Goal: Transaction & Acquisition: Obtain resource

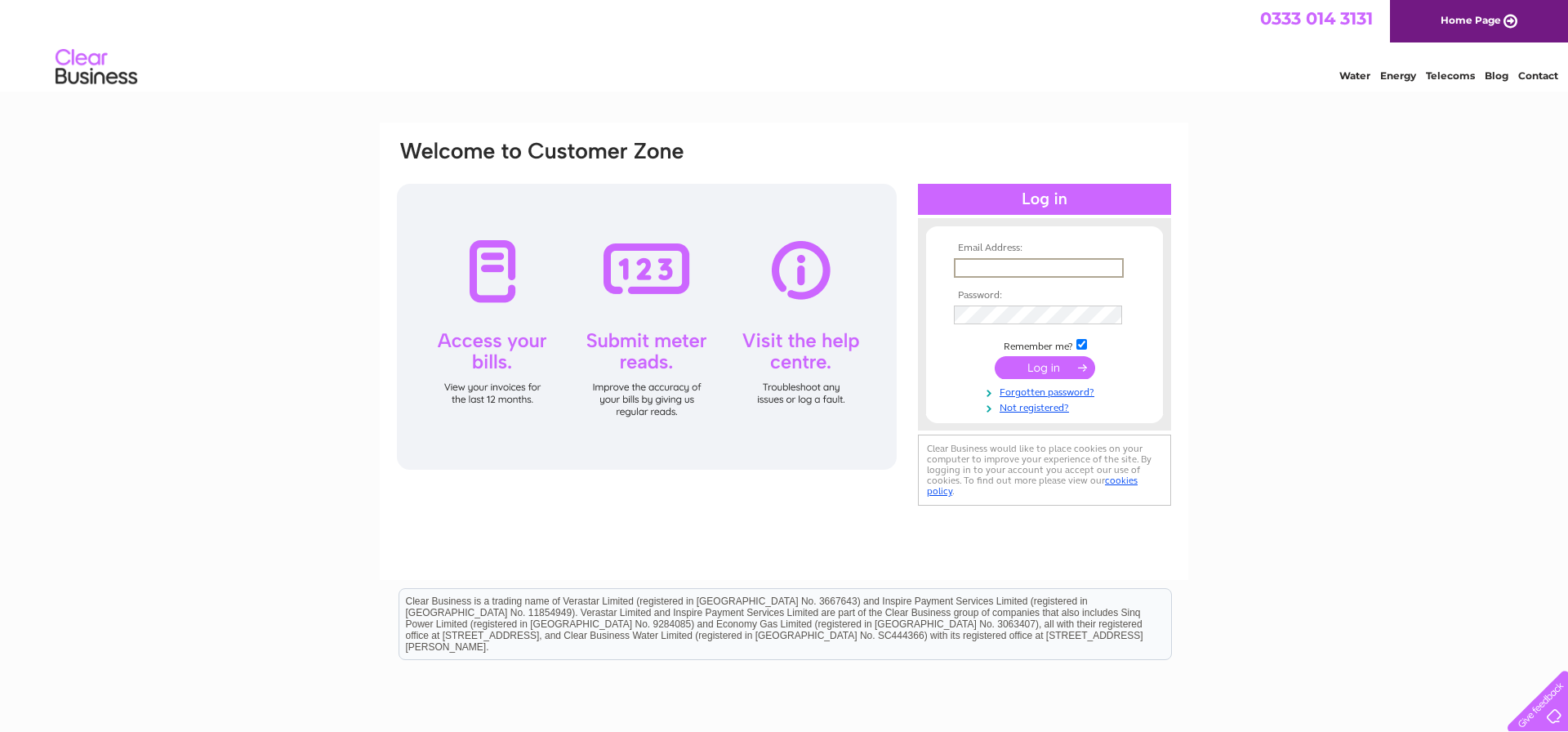
type input "cheryljrobinson@talktalkbusiness.net"
click at [1075, 363] on input "submit" at bounding box center [1044, 367] width 100 height 23
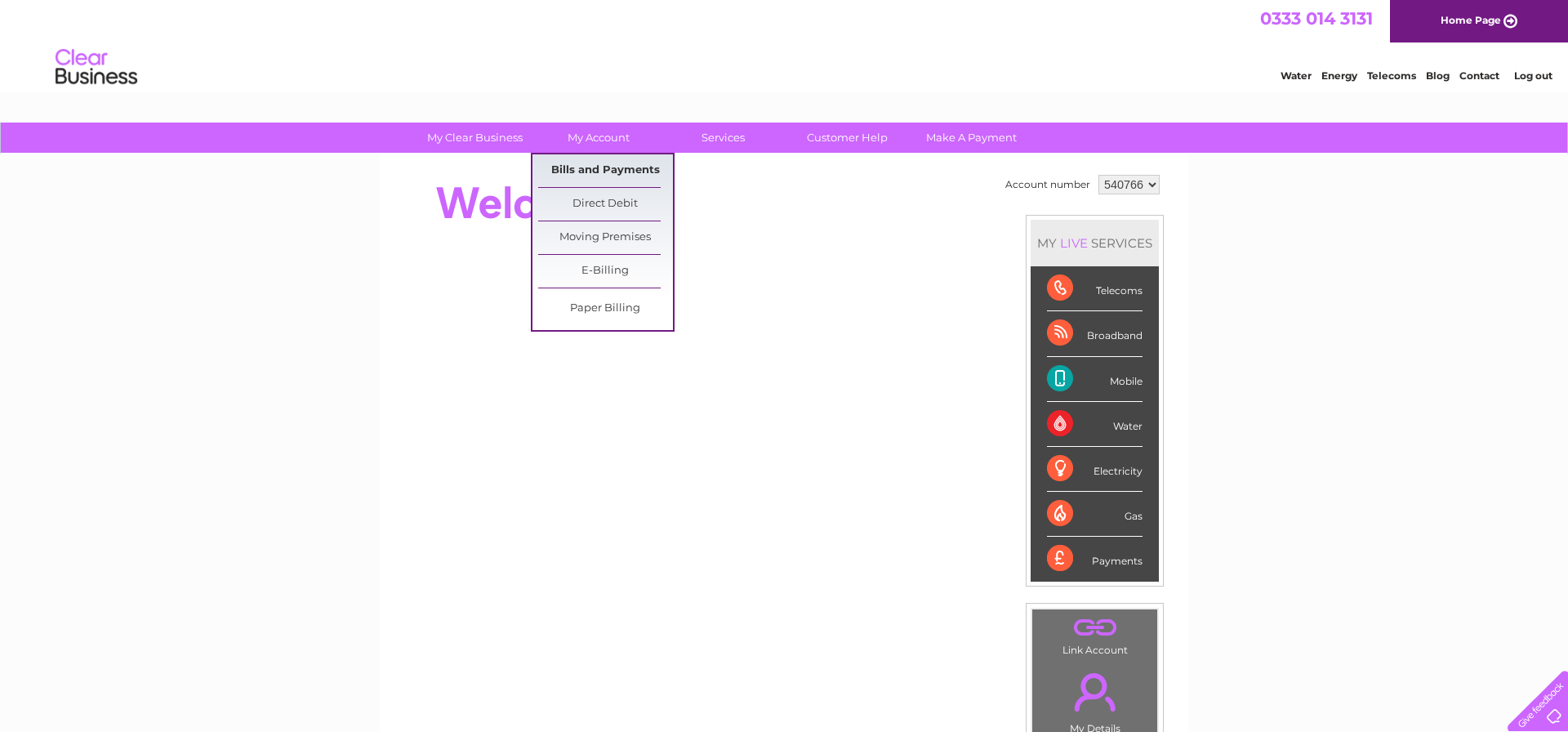
click at [601, 166] on link "Bills and Payments" at bounding box center [605, 170] width 135 height 33
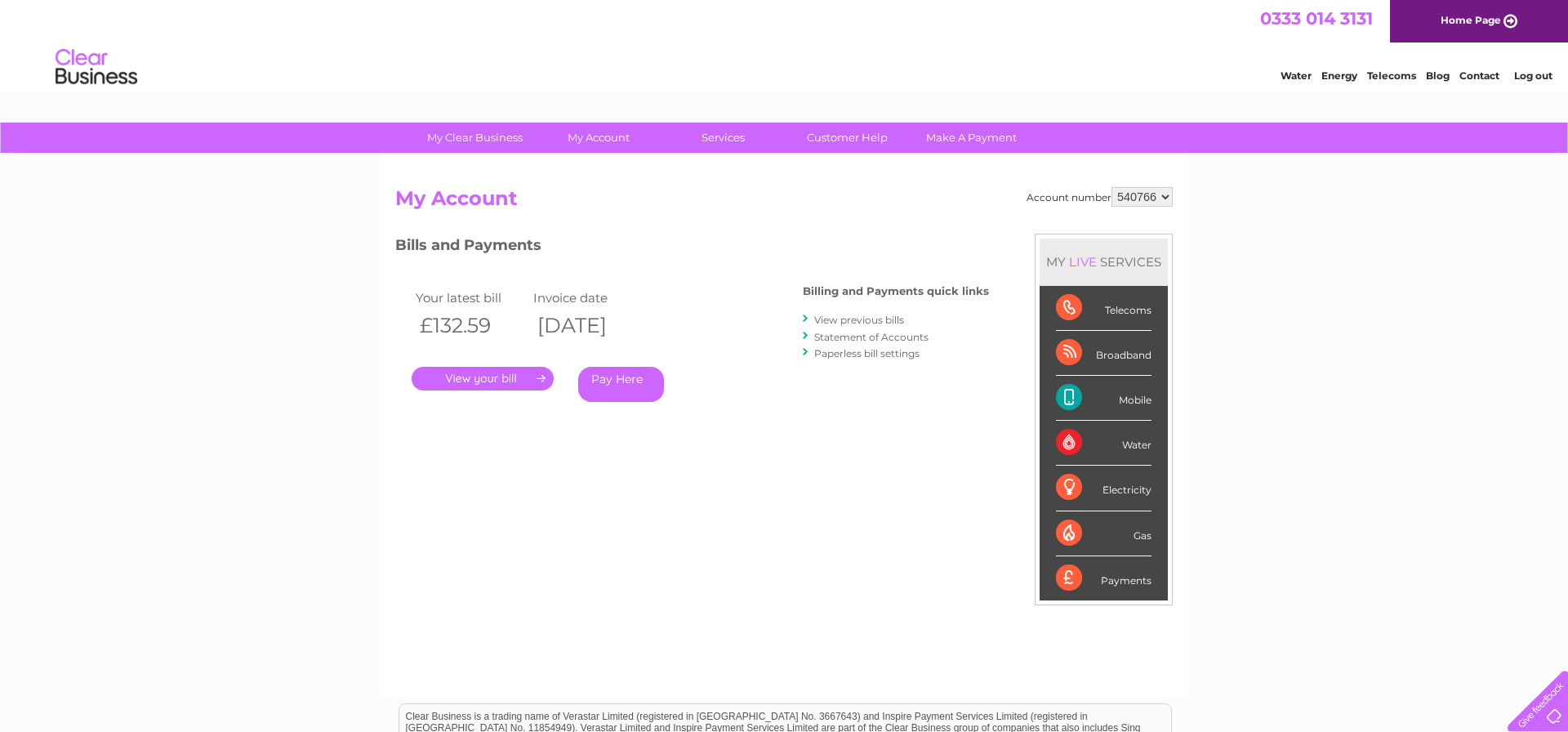
click at [531, 370] on link "." at bounding box center [482, 378] width 142 height 23
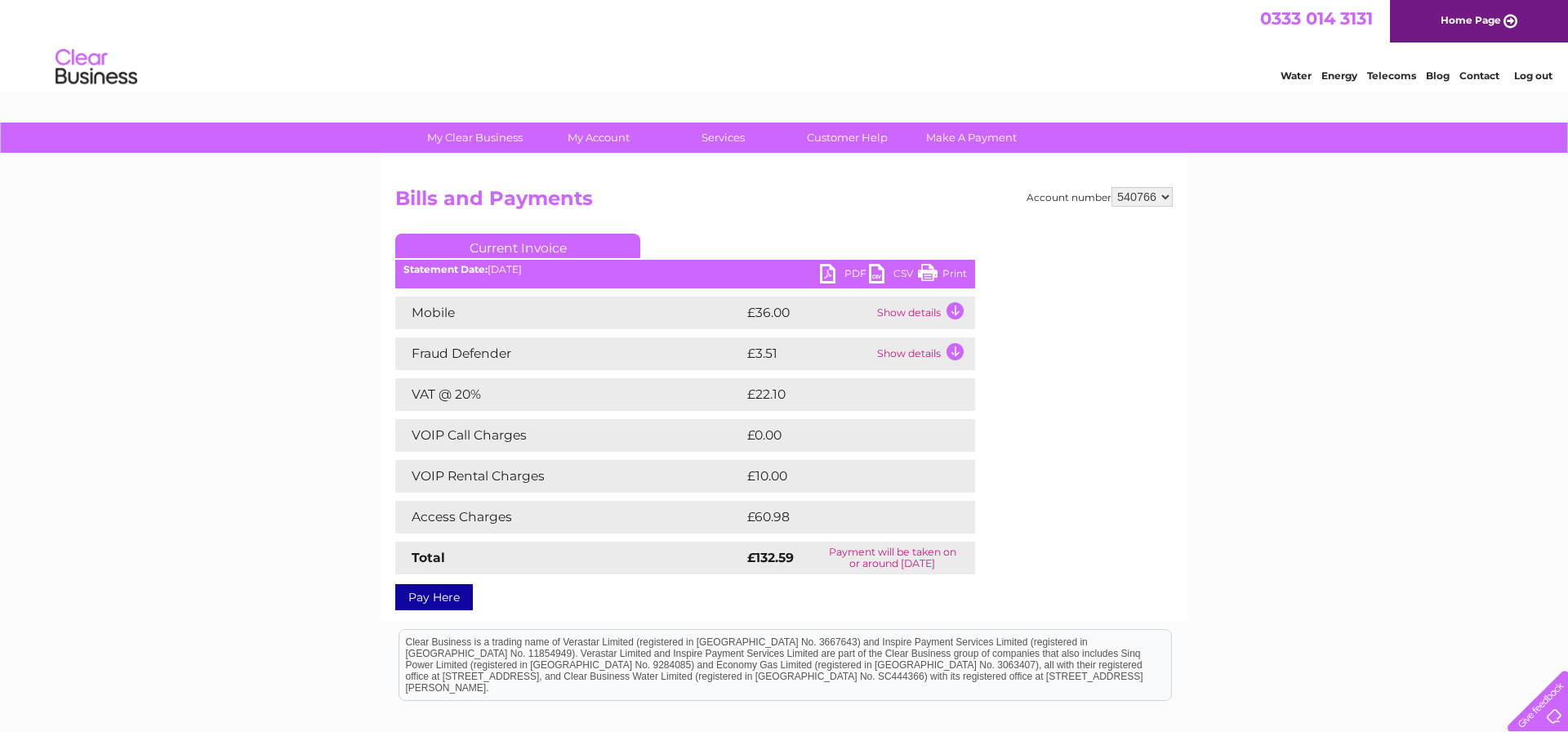
click at [829, 272] on link "PDF" at bounding box center [845, 275] width 49 height 23
click at [1535, 76] on link "Log out" at bounding box center [1532, 74] width 38 height 12
